Goal: Contribute content: Contribute content

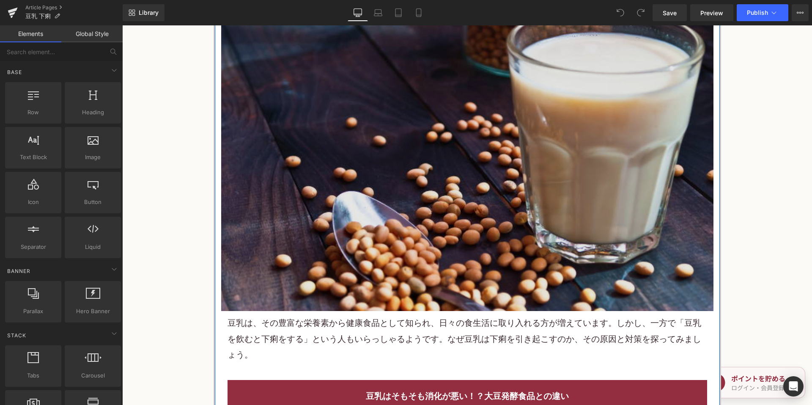
scroll to position [296, 0]
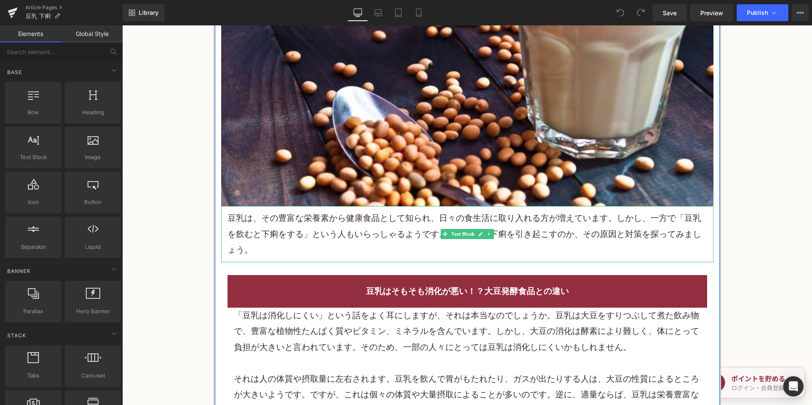
click at [339, 240] on p "豆乳は、その豊富な栄養素から健康食品として知られ、日々の食生活に取り入れる方が増えています。しかし、一方で「豆乳を飲むと下痢をする」という人もいらっしゃるよう…" at bounding box center [468, 233] width 480 height 47
click at [338, 236] on p "豆乳は、その豊富な栄養素から健康食品として知られ、日々の食生活に取り入れる方が増えています。しかし、一方で「豆乳を飲むと下痢をする」という人もいらっしゃるよう…" at bounding box center [468, 233] width 480 height 47
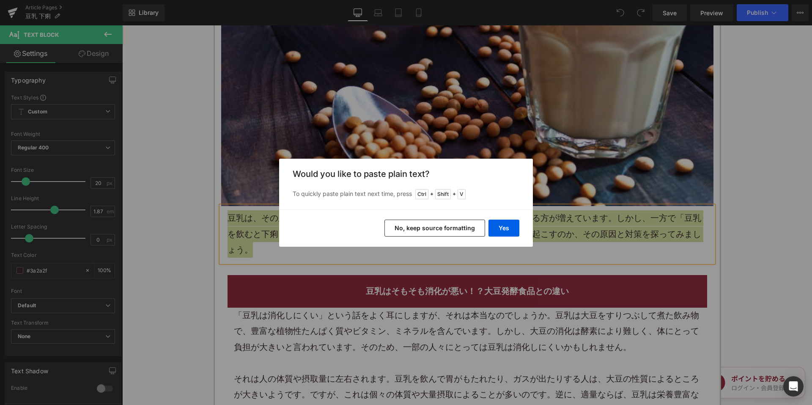
click at [421, 226] on button "No, keep source formatting" at bounding box center [435, 228] width 101 height 17
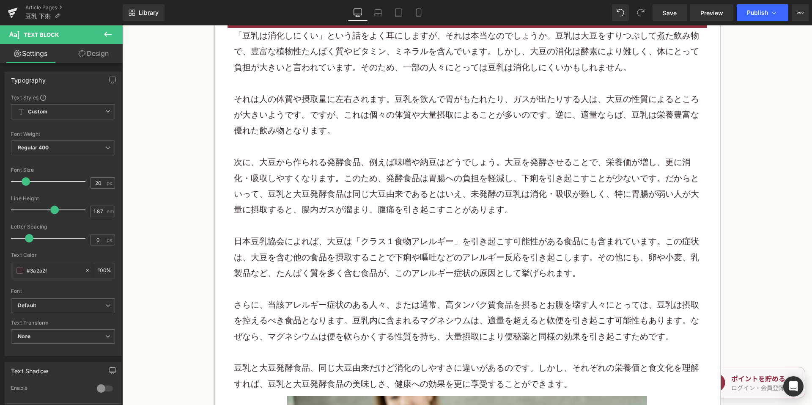
scroll to position [592, 0]
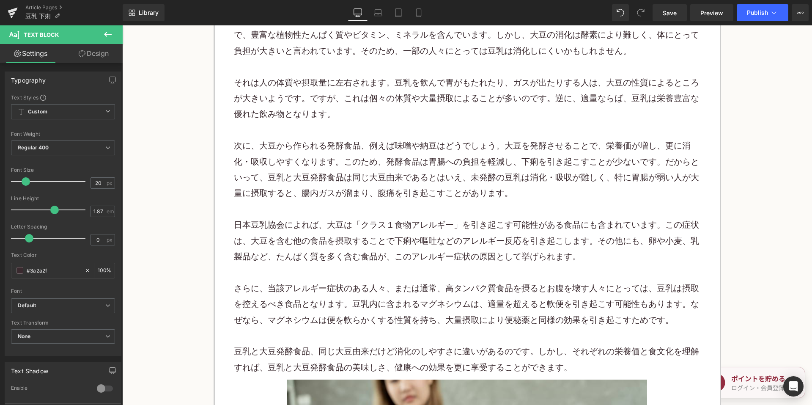
click at [316, 134] on p at bounding box center [467, 130] width 467 height 16
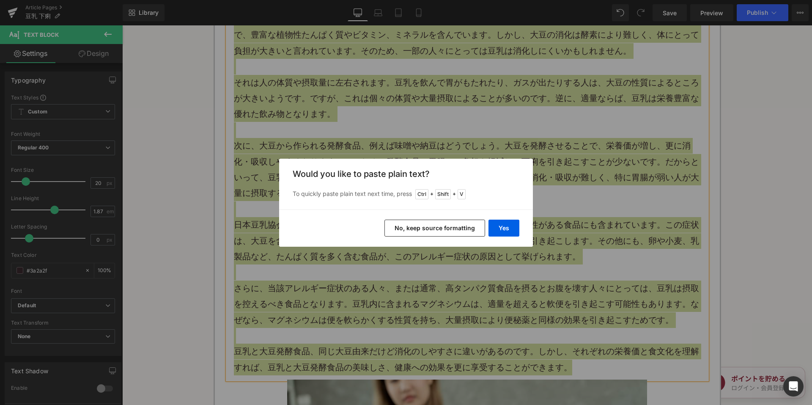
click at [417, 229] on button "No, keep source formatting" at bounding box center [435, 228] width 101 height 17
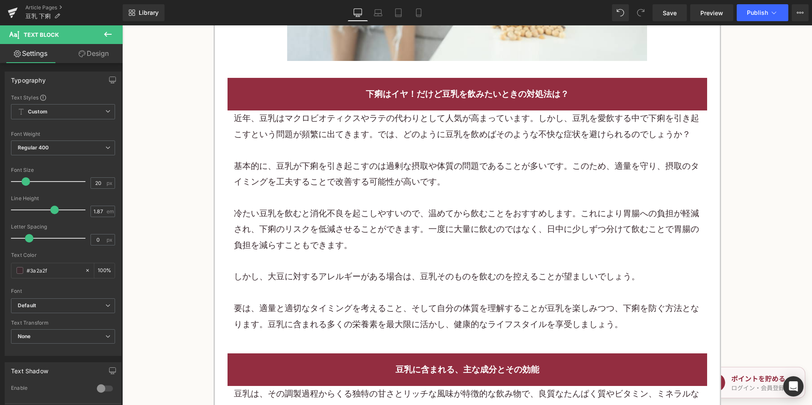
scroll to position [1300, 0]
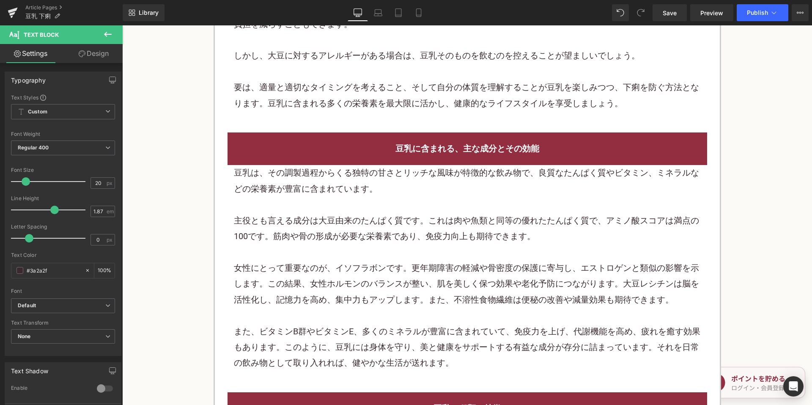
click at [300, 222] on p "主役とも言える成分は大豆由来のたんぱく質です。これは肉や魚類と同等の優れたたんぱく質で、アミノ酸スコアは満点の100です。筋肉や骨の形成が必要な栄養素であり、…" at bounding box center [467, 229] width 467 height 32
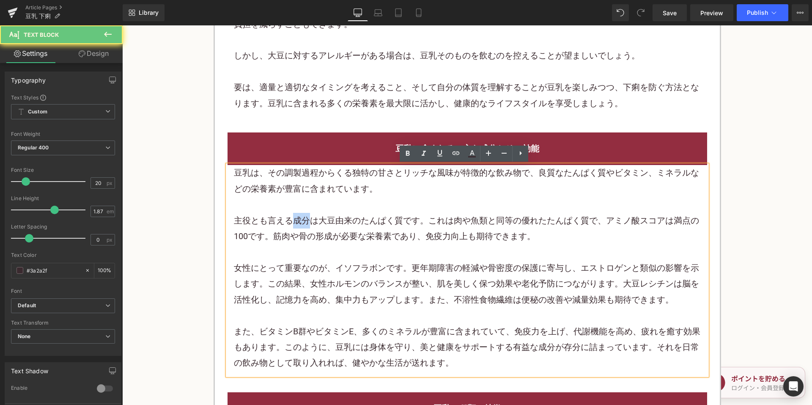
click at [300, 222] on p "主役とも言える成分は大豆由来のたんぱく質です。これは肉や魚類と同等の優れたたんぱく質で、アミノ酸スコアは満点の100です。筋肉や骨の形成が必要な栄養素であり、…" at bounding box center [467, 229] width 467 height 32
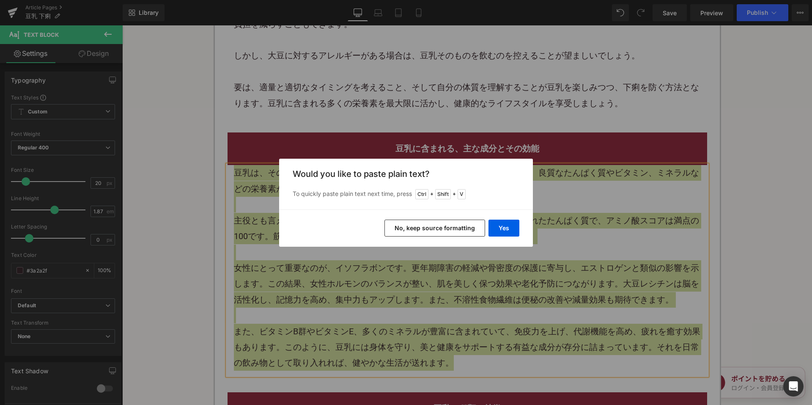
click at [396, 234] on button "No, keep source formatting" at bounding box center [435, 228] width 101 height 17
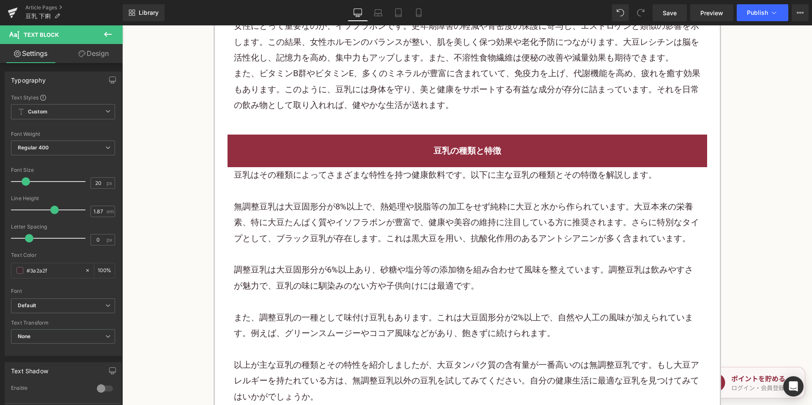
scroll to position [1512, 0]
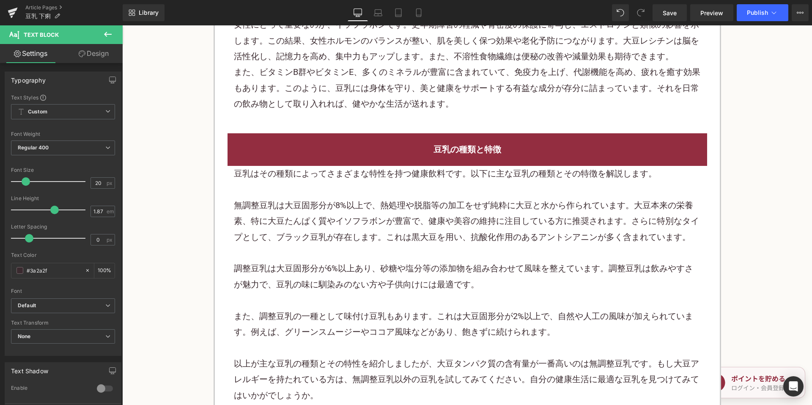
click at [349, 207] on p "無調整豆乳は大豆固形分が8%以上で、熱処理や脱脂等の加工をせず純粋に大豆と水から作られています。大豆本来の栄養素、特に大豆たんぱく質やイソフラボンが豊富で、健…" at bounding box center [467, 221] width 467 height 47
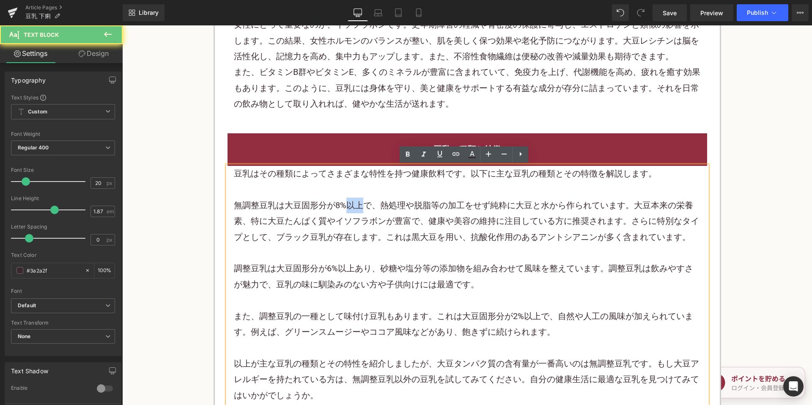
click at [349, 207] on p "無調整豆乳は大豆固形分が8%以上で、熱処理や脱脂等の加工をせず純粋に大豆と水から作られています。大豆本来の栄養素、特に大豆たんぱく質やイソフラボンが豊富で、健…" at bounding box center [467, 221] width 467 height 47
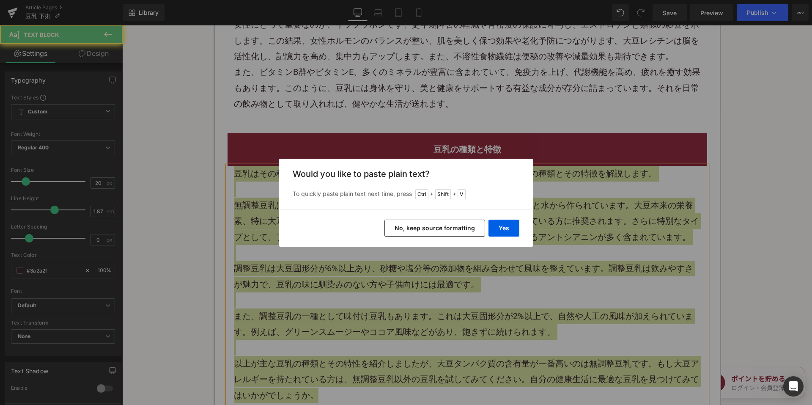
click at [407, 227] on button "No, keep source formatting" at bounding box center [435, 228] width 101 height 17
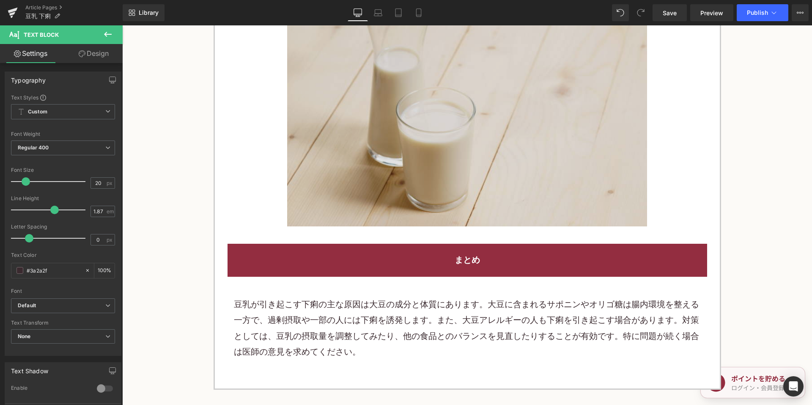
scroll to position [1977, 0]
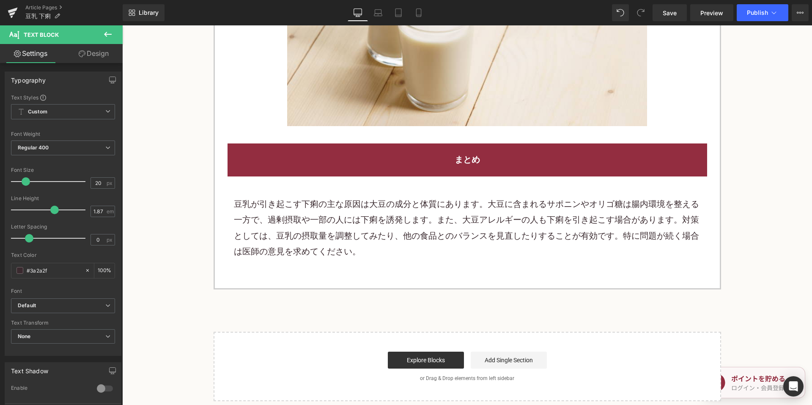
click at [311, 201] on p "豆乳が引き起こす下痢の主な原因は大豆の成分と体質にあります。大豆に含まれるサポニンやオリゴ糖は腸内環境を整える一方で、過剰摂取や一部の人には下痢を誘発します。…" at bounding box center [467, 227] width 467 height 63
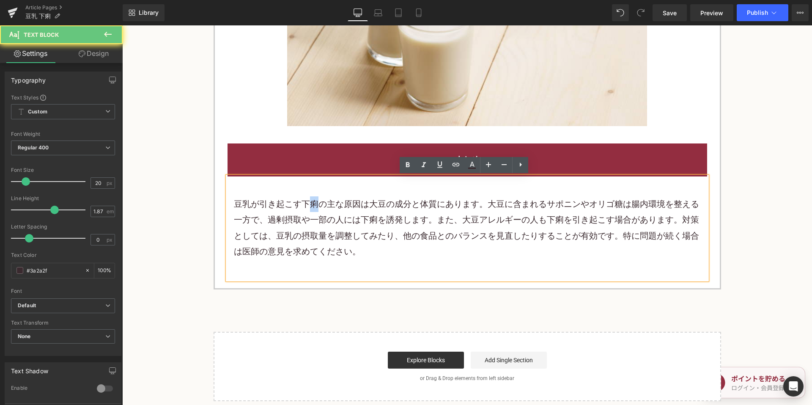
click at [311, 201] on p "豆乳が引き起こす下痢の主な原因は大豆の成分と体質にあります。大豆に含まれるサポニンやオリゴ糖は腸内環境を整える一方で、過剰摂取や一部の人には下痢を誘発します。…" at bounding box center [467, 227] width 467 height 63
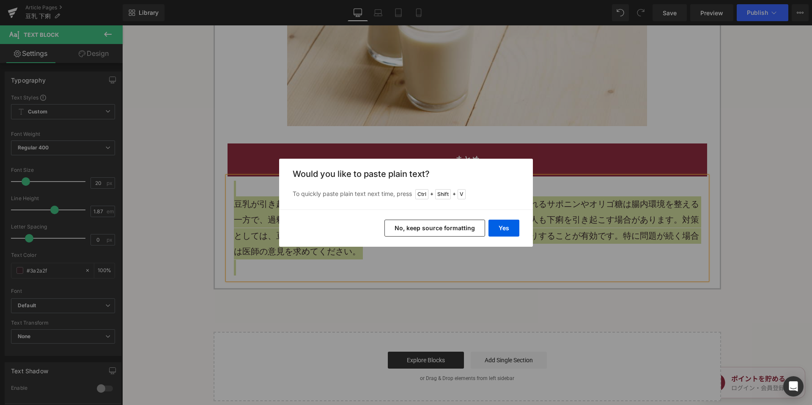
click at [413, 236] on button "No, keep source formatting" at bounding box center [435, 228] width 101 height 17
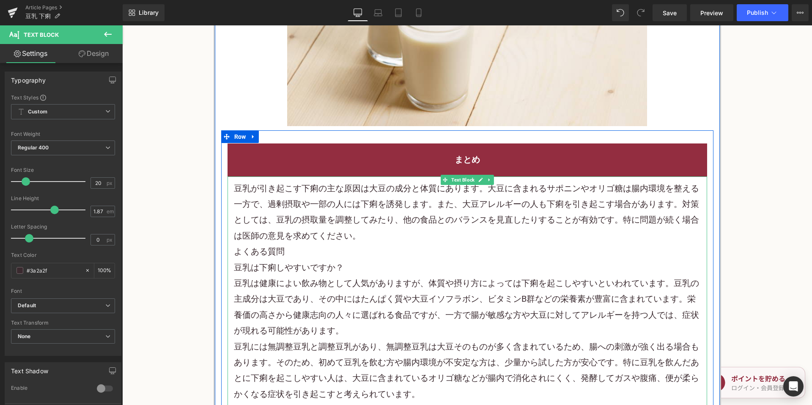
click at [387, 239] on p "豆乳が引き起こす下痢の主な原因は大豆の成分と体質にあります。大豆に含まれるサポニンやオリゴ糖は腸内環境を整える一方で、過剰摂取や一部の人には下痢を誘発します。…" at bounding box center [467, 212] width 467 height 63
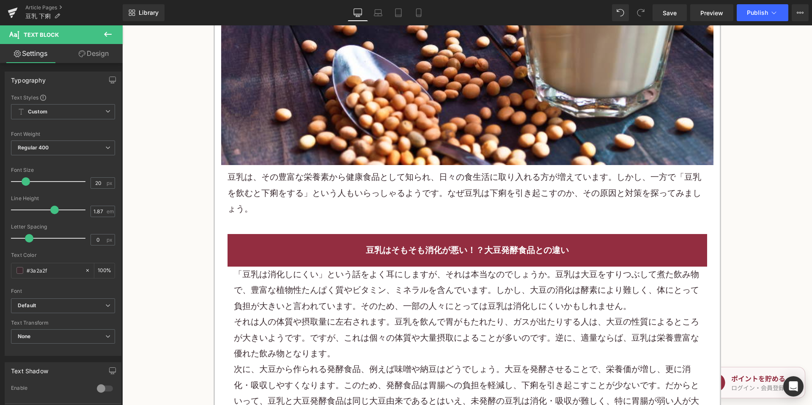
scroll to position [338, 0]
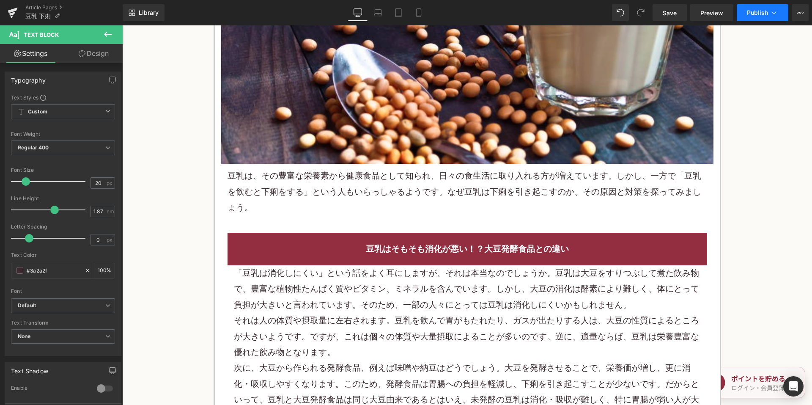
click at [756, 8] on button "Publish" at bounding box center [763, 12] width 52 height 17
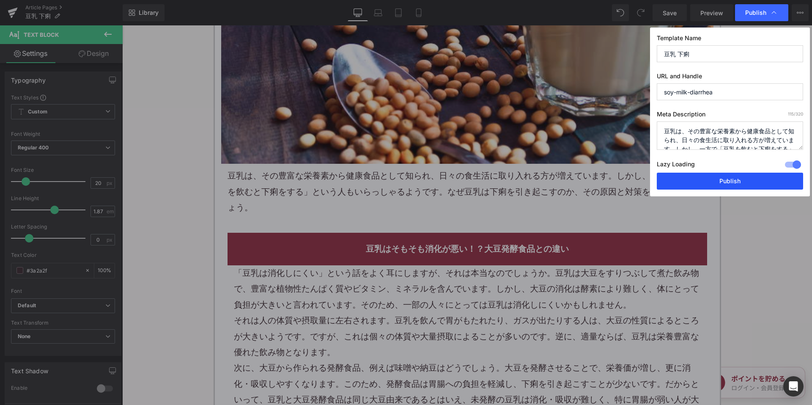
click at [672, 176] on button "Publish" at bounding box center [730, 181] width 146 height 17
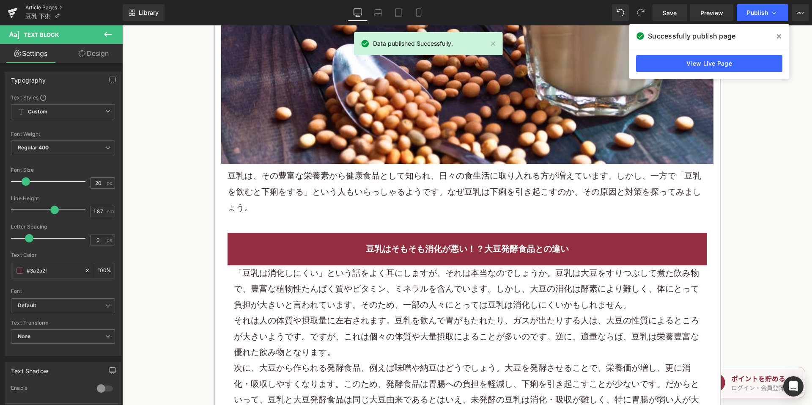
click at [43, 8] on link "Article Pages" at bounding box center [73, 7] width 97 height 7
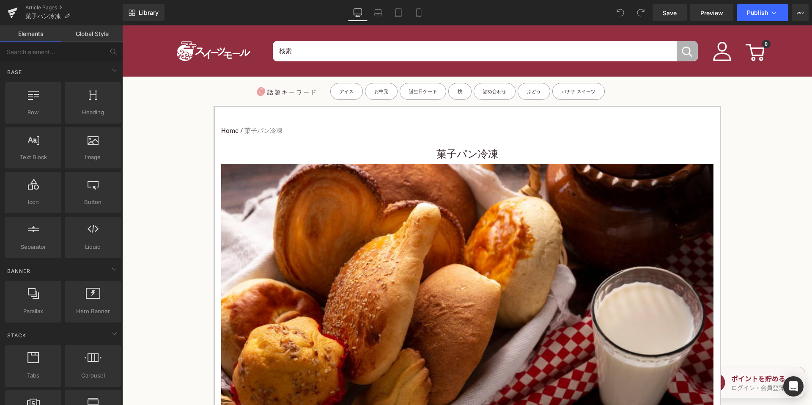
click at [368, 136] on nav "Home / 菓子パン冷凍" at bounding box center [467, 131] width 492 height 22
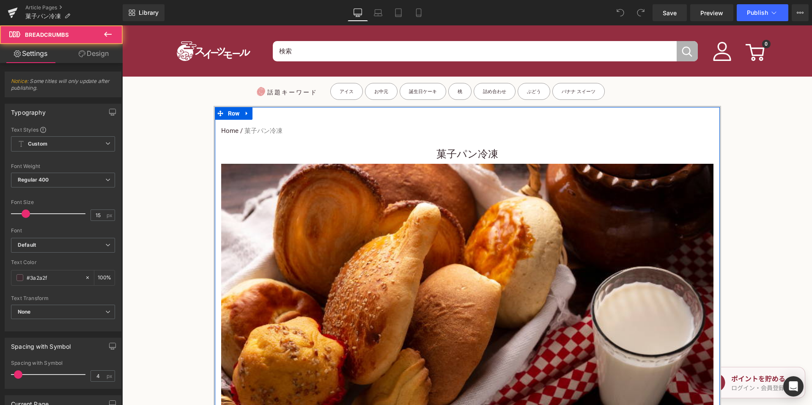
click at [416, 148] on h1 "菓子パン冷凍" at bounding box center [467, 154] width 492 height 19
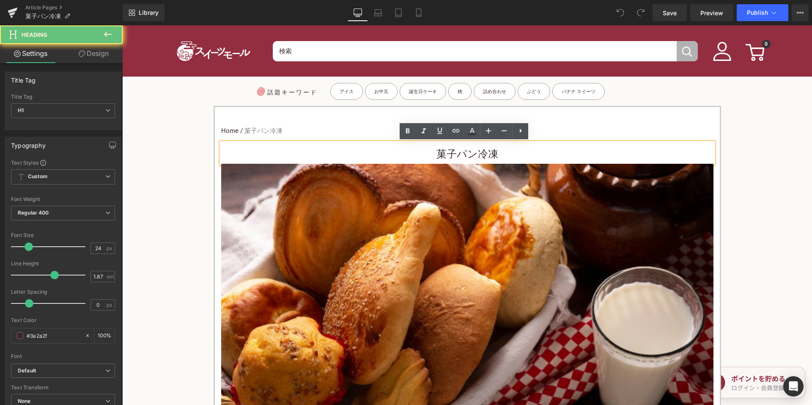
click at [436, 151] on h1 "菓子パン冷凍" at bounding box center [467, 154] width 492 height 19
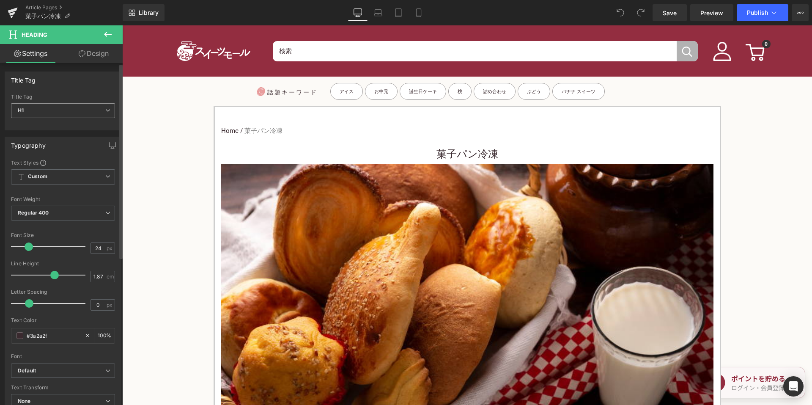
click at [86, 111] on span "H1" at bounding box center [63, 110] width 104 height 15
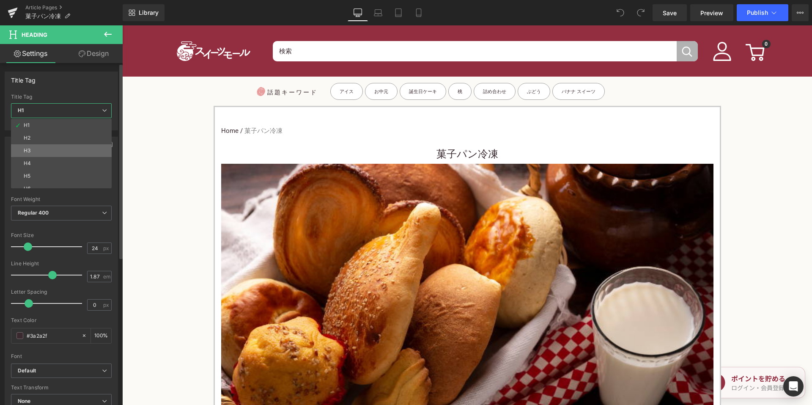
click at [63, 151] on li "H3" at bounding box center [63, 150] width 104 height 13
type input "15"
type input "100"
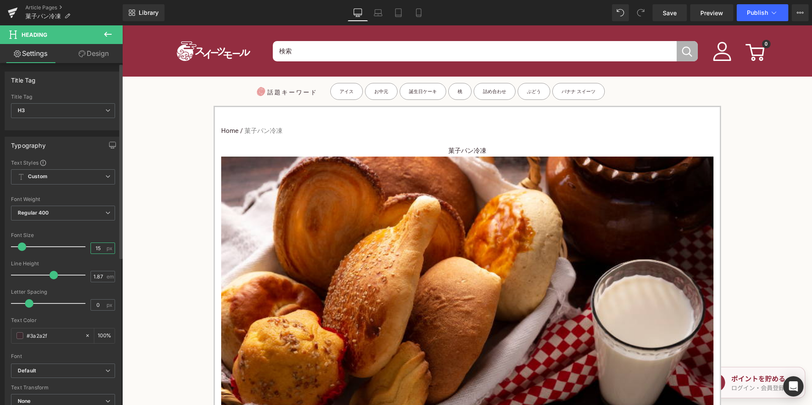
drag, startPoint x: 98, startPoint y: 248, endPoint x: 90, endPoint y: 247, distance: 8.1
click at [91, 247] on input "15" at bounding box center [98, 248] width 15 height 11
type input "24"
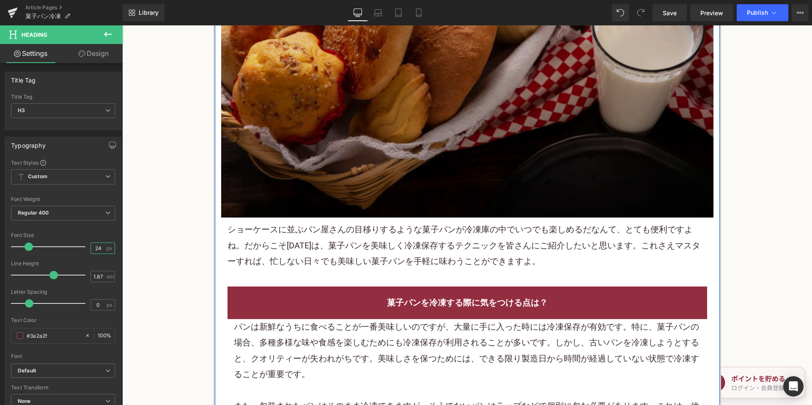
scroll to position [296, 0]
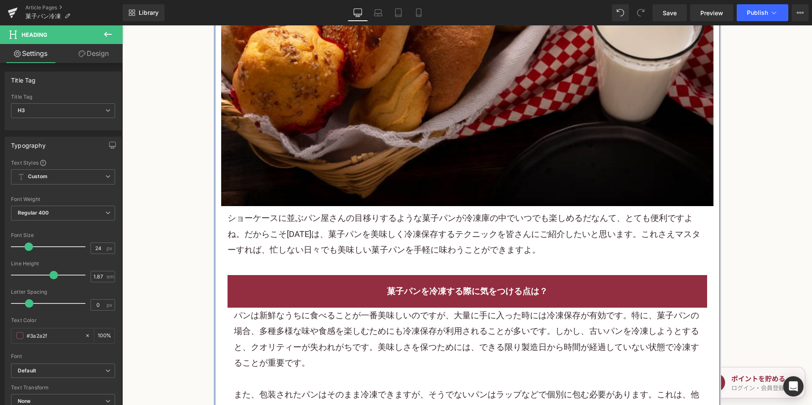
click at [316, 214] on p "ショーケースに並ぶパン屋さんの目移りするような菓子パンが冷凍庫の中でいつでも楽しめるだなんて、とても便利ですよね。だからこそ[DATE]は、菓子パンを美味しく…" at bounding box center [468, 233] width 480 height 47
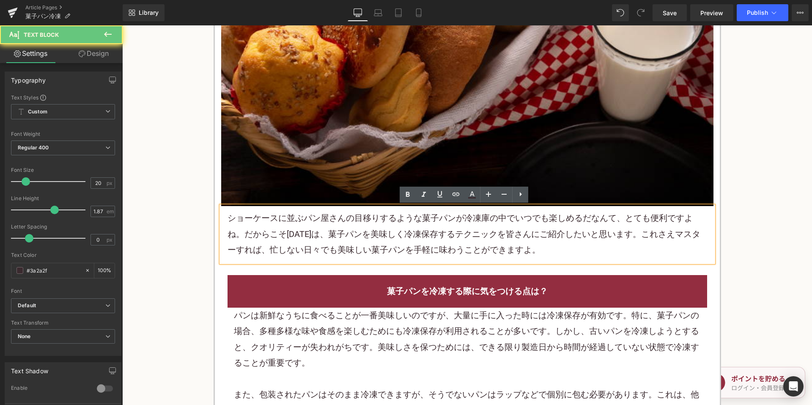
click at [316, 214] on p "ショーケースに並ぶパン屋さんの目移りするような菓子パンが冷凍庫の中でいつでも楽しめるだなんて、とても便利ですよね。だからこそ[DATE]は、菓子パンを美味しく…" at bounding box center [468, 233] width 480 height 47
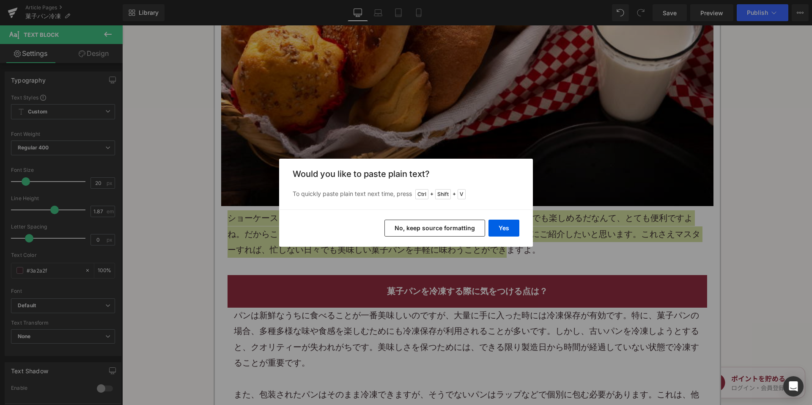
click at [413, 226] on button "No, keep source formatting" at bounding box center [435, 228] width 101 height 17
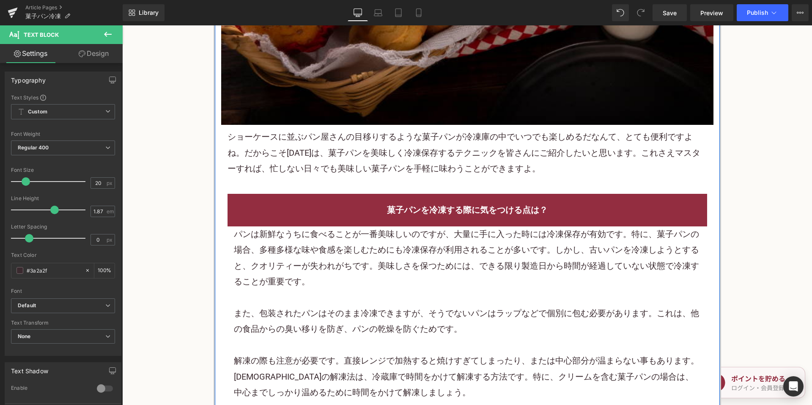
scroll to position [381, 0]
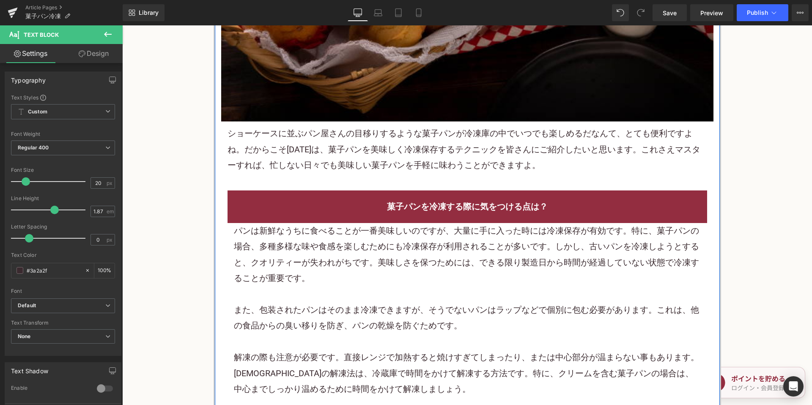
click at [315, 266] on p "パンは新鮮なうちに食べることが一番美味しいのですが、大量に手に入った時には冷凍保存が有効です。特に、菓子パンの場合、多種多様な味や食感を楽しむためにも冷凍保存…" at bounding box center [467, 254] width 467 height 63
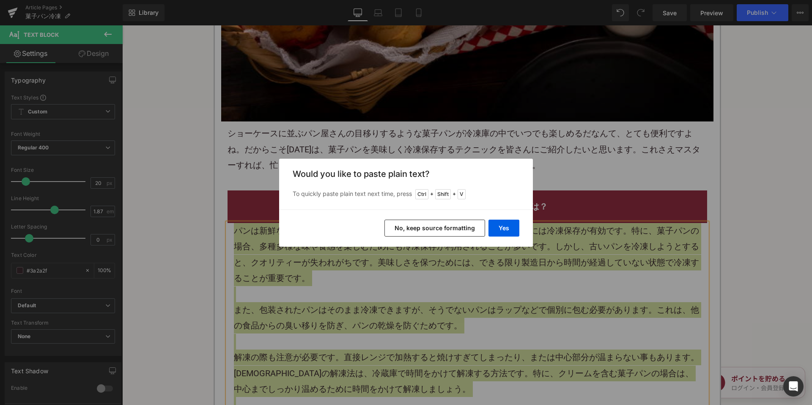
click at [403, 233] on button "No, keep source formatting" at bounding box center [435, 228] width 101 height 17
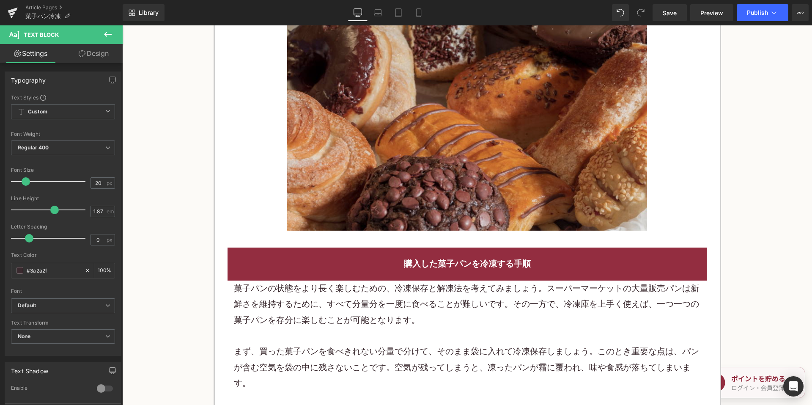
scroll to position [973, 0]
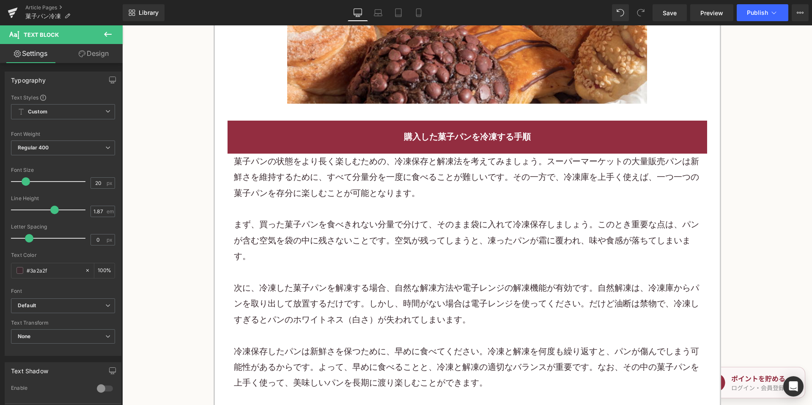
click at [341, 207] on p at bounding box center [467, 209] width 467 height 16
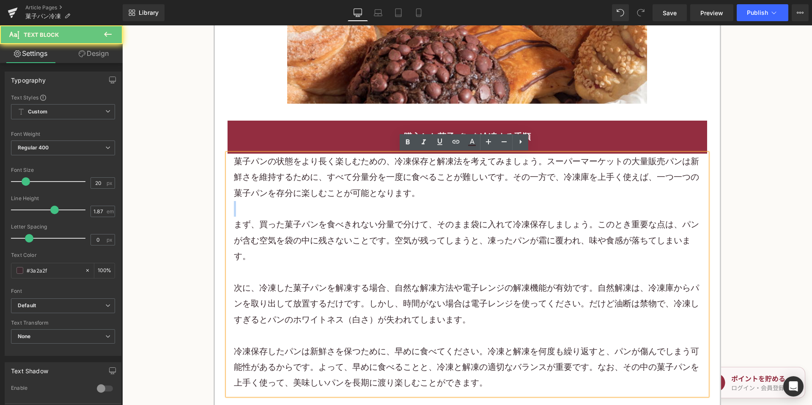
click at [341, 207] on p at bounding box center [467, 209] width 467 height 16
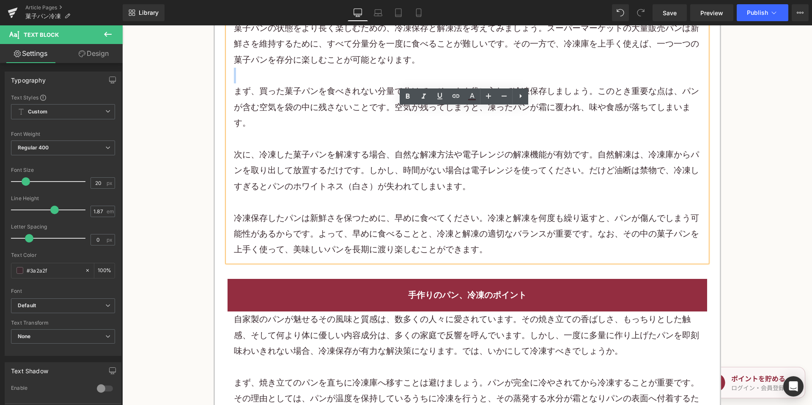
scroll to position [1311, 0]
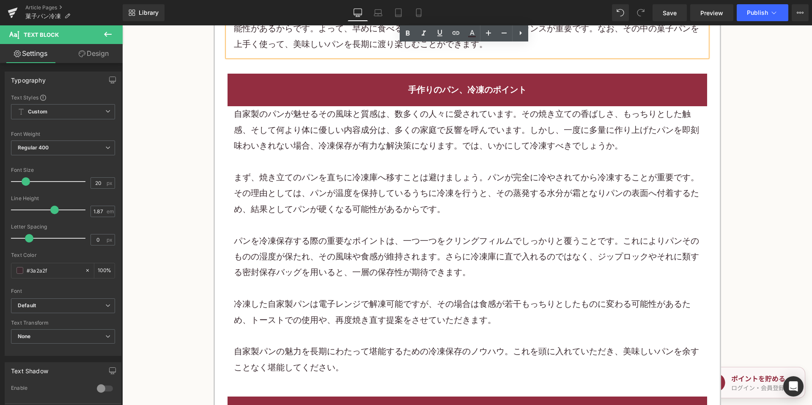
click at [320, 178] on p "まず、焼き立てのパンを直ちに冷凍庫へ移すことは避けましょう。パンが完全に冷やされてから冷凍することが重要です。その理由としては、パンが温度を保持しているうちに…" at bounding box center [467, 193] width 467 height 47
click at [320, 177] on p "まず、焼き立てのパンを直ちに冷凍庫へ移すことは避けましょう。パンが完全に冷やされてから冷凍することが重要です。その理由としては、パンが温度を保持しているうちに…" at bounding box center [467, 193] width 467 height 47
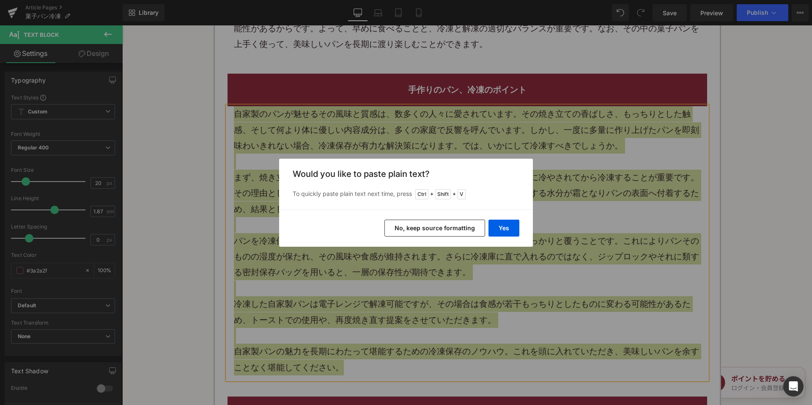
click at [405, 231] on button "No, keep source formatting" at bounding box center [435, 228] width 101 height 17
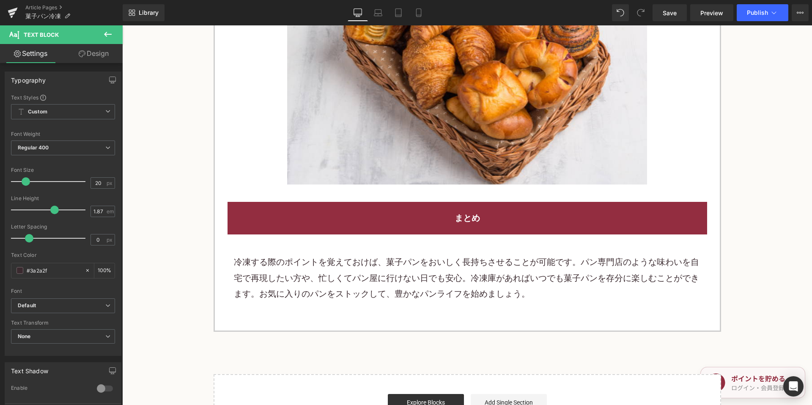
scroll to position [1946, 0]
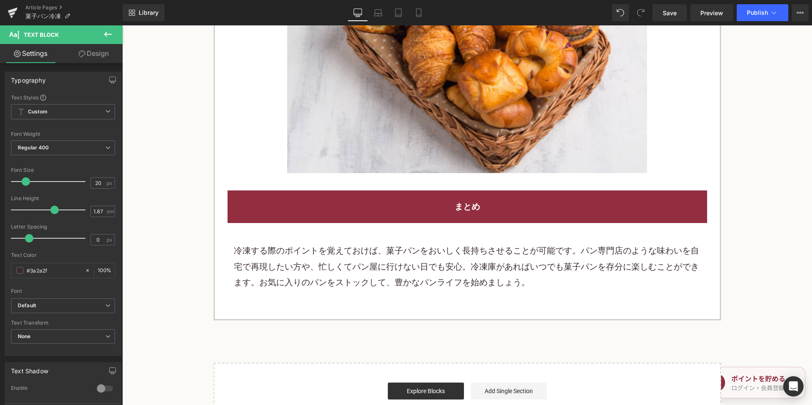
click at [368, 265] on p "冷凍する際のポイントを覚えておけば、菓子パンをおいしく長持ちさせることが可能です。パン専門店のような味わいを自宅で再現したい方や、忙しくてパン屋に行けない日で…" at bounding box center [467, 266] width 467 height 47
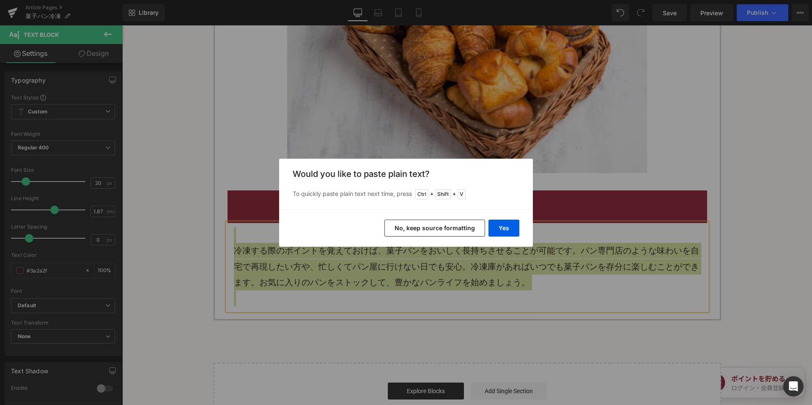
click at [438, 227] on button "No, keep source formatting" at bounding box center [435, 228] width 101 height 17
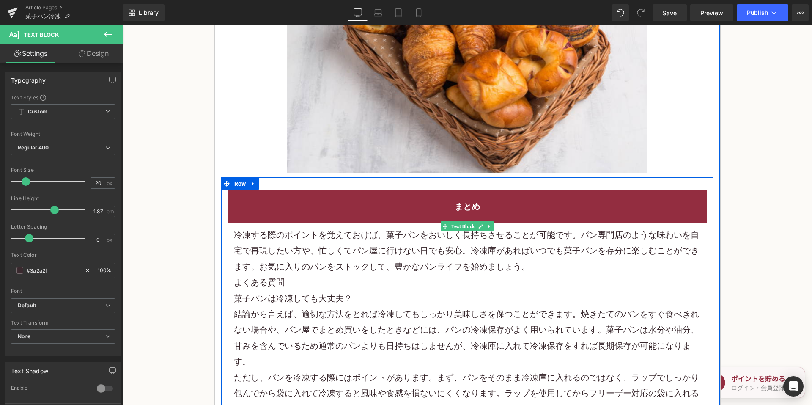
click at [546, 266] on p "冷凍する際のポイントを覚えておけば、菓子パンをおいしく長持ちさせることが可能です。パン専門店のような味わいを自宅で再現したい方や、忙しくて パン屋 に行けない…" at bounding box center [467, 250] width 467 height 47
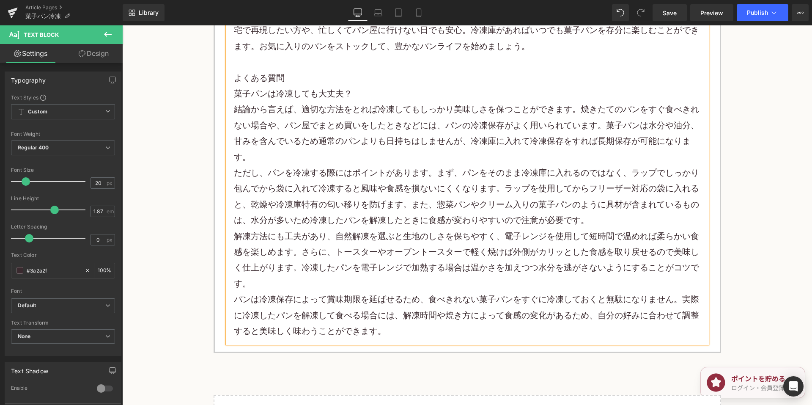
scroll to position [2200, 0]
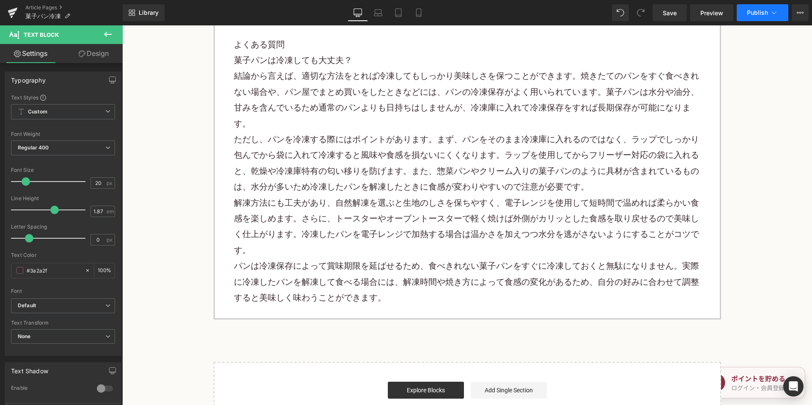
click at [753, 6] on button "Publish" at bounding box center [763, 12] width 52 height 17
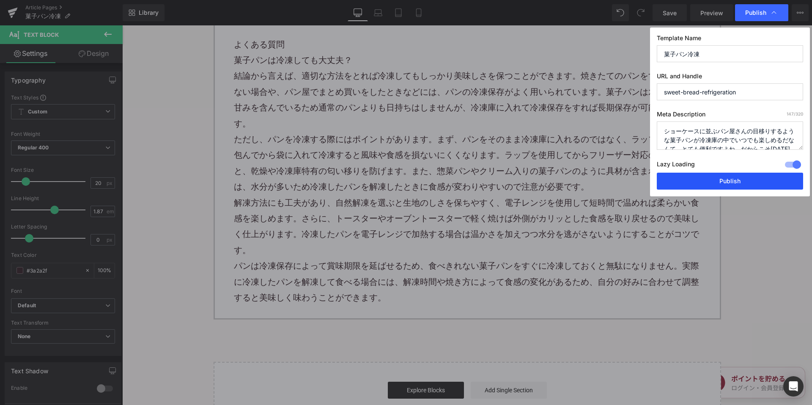
click at [683, 179] on button "Publish" at bounding box center [730, 181] width 146 height 17
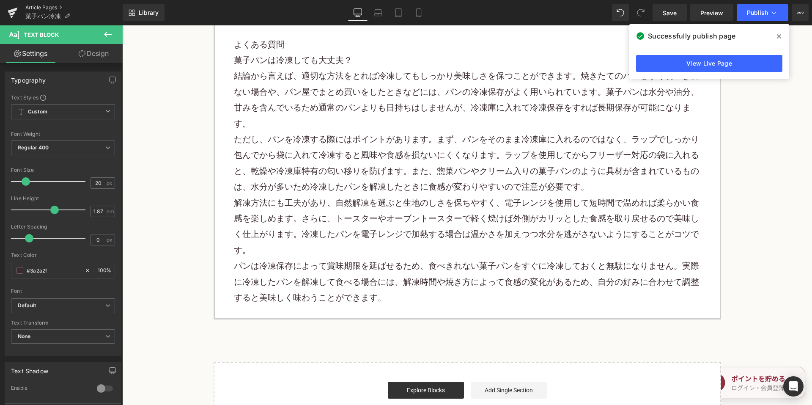
click at [41, 8] on link "Article Pages" at bounding box center [73, 7] width 97 height 7
